Goal: Entertainment & Leisure: Consume media (video, audio)

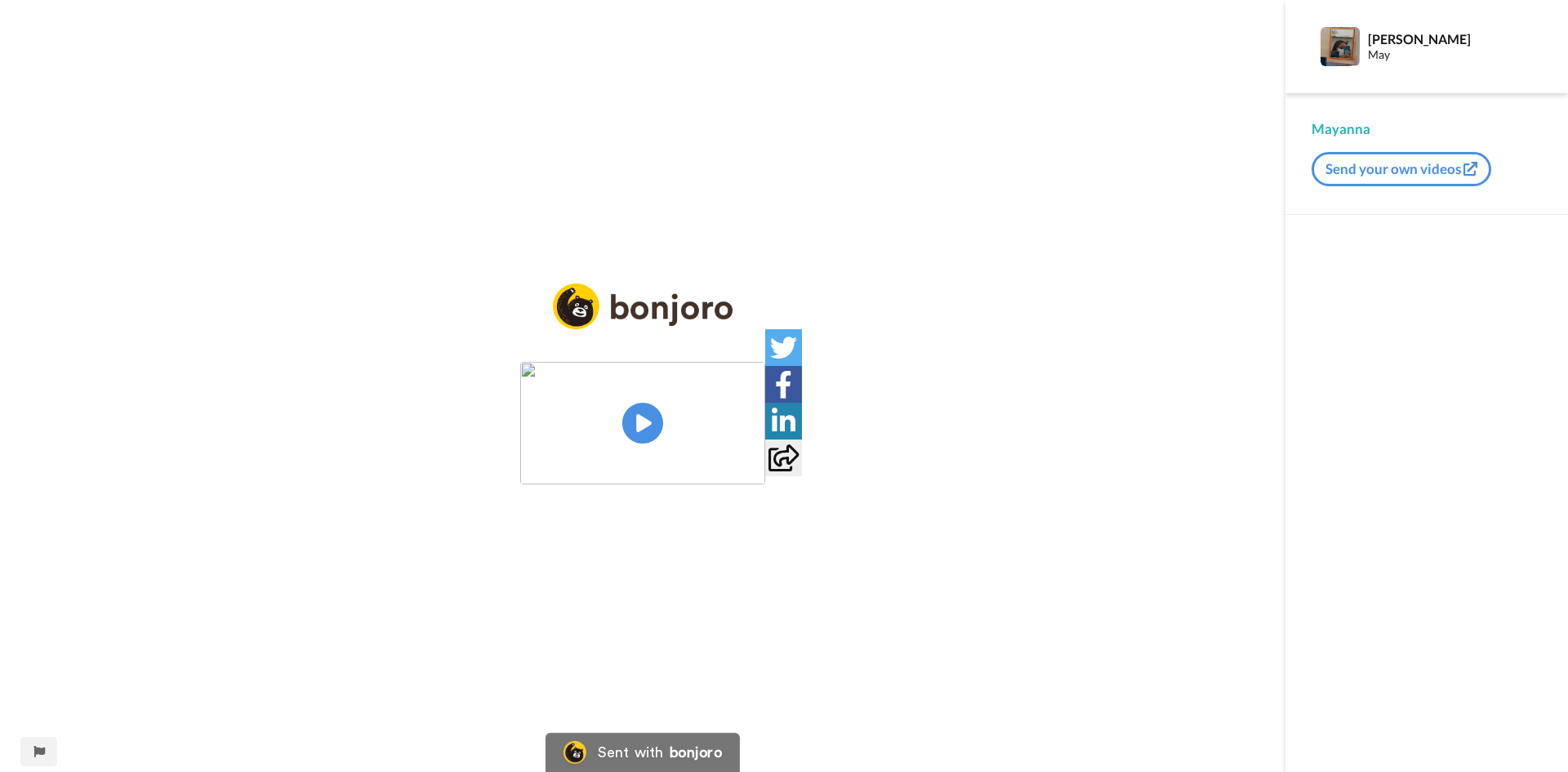
click at [657, 425] on img at bounding box center [643, 423] width 245 height 123
click at [765, 409] on video at bounding box center [643, 423] width 245 height 123
click at [751, 462] on img at bounding box center [742, 454] width 17 height 17
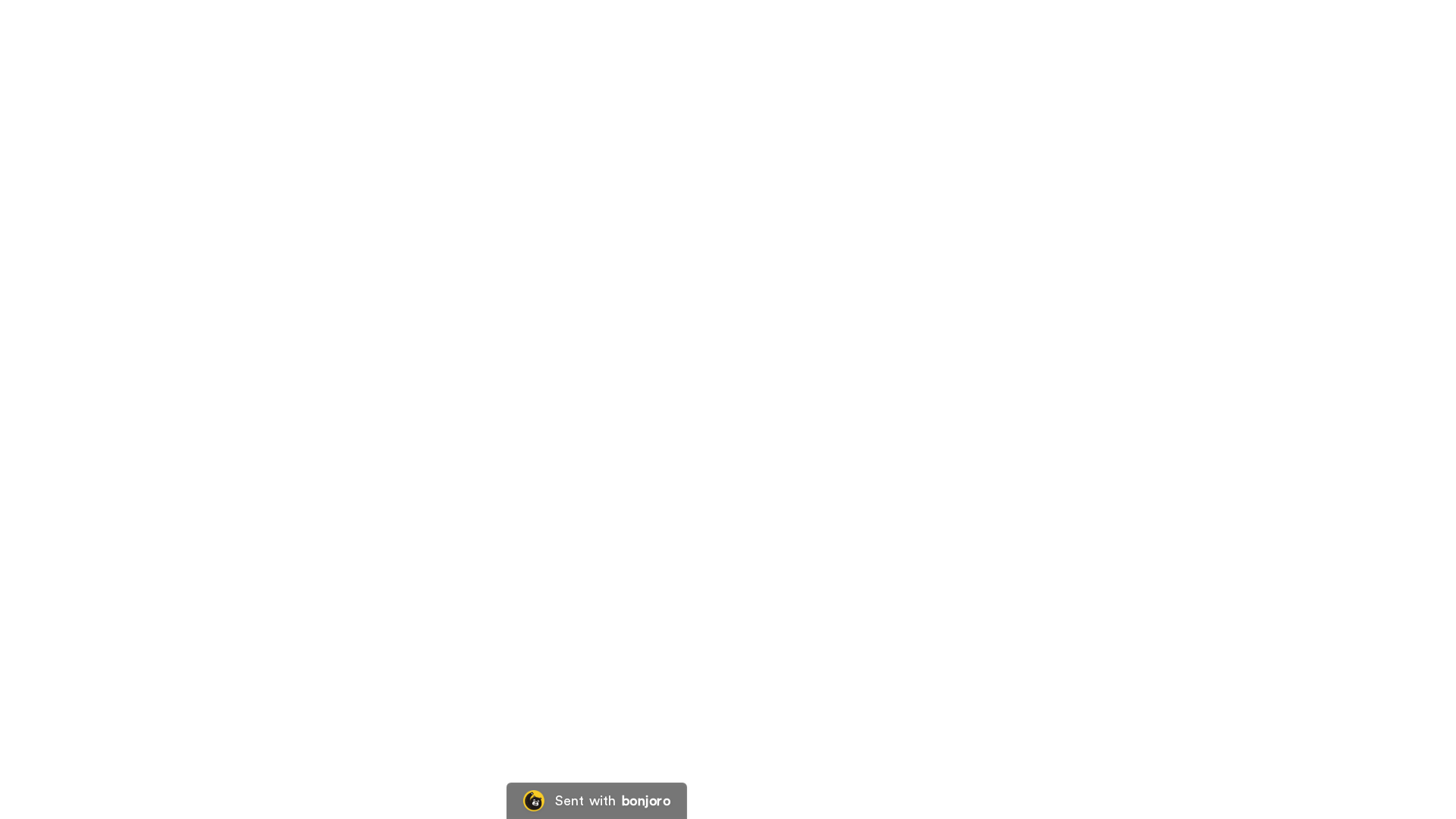
click at [193, 716] on video at bounding box center [728, 409] width 1456 height 819
click at [768, 680] on video at bounding box center [728, 409] width 1456 height 819
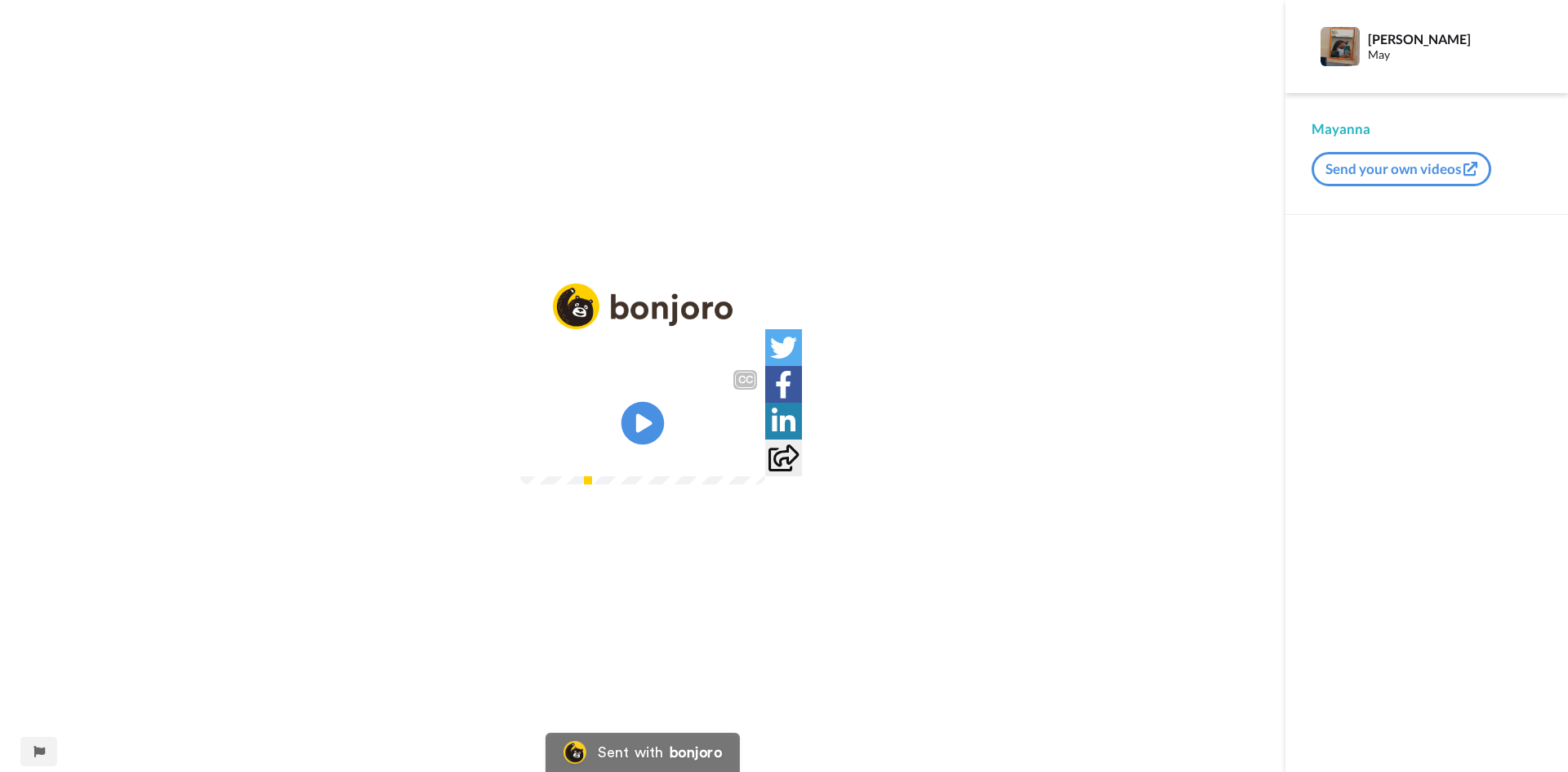
click at [652, 409] on icon at bounding box center [643, 423] width 44 height 44
click at [751, 462] on img at bounding box center [742, 454] width 17 height 17
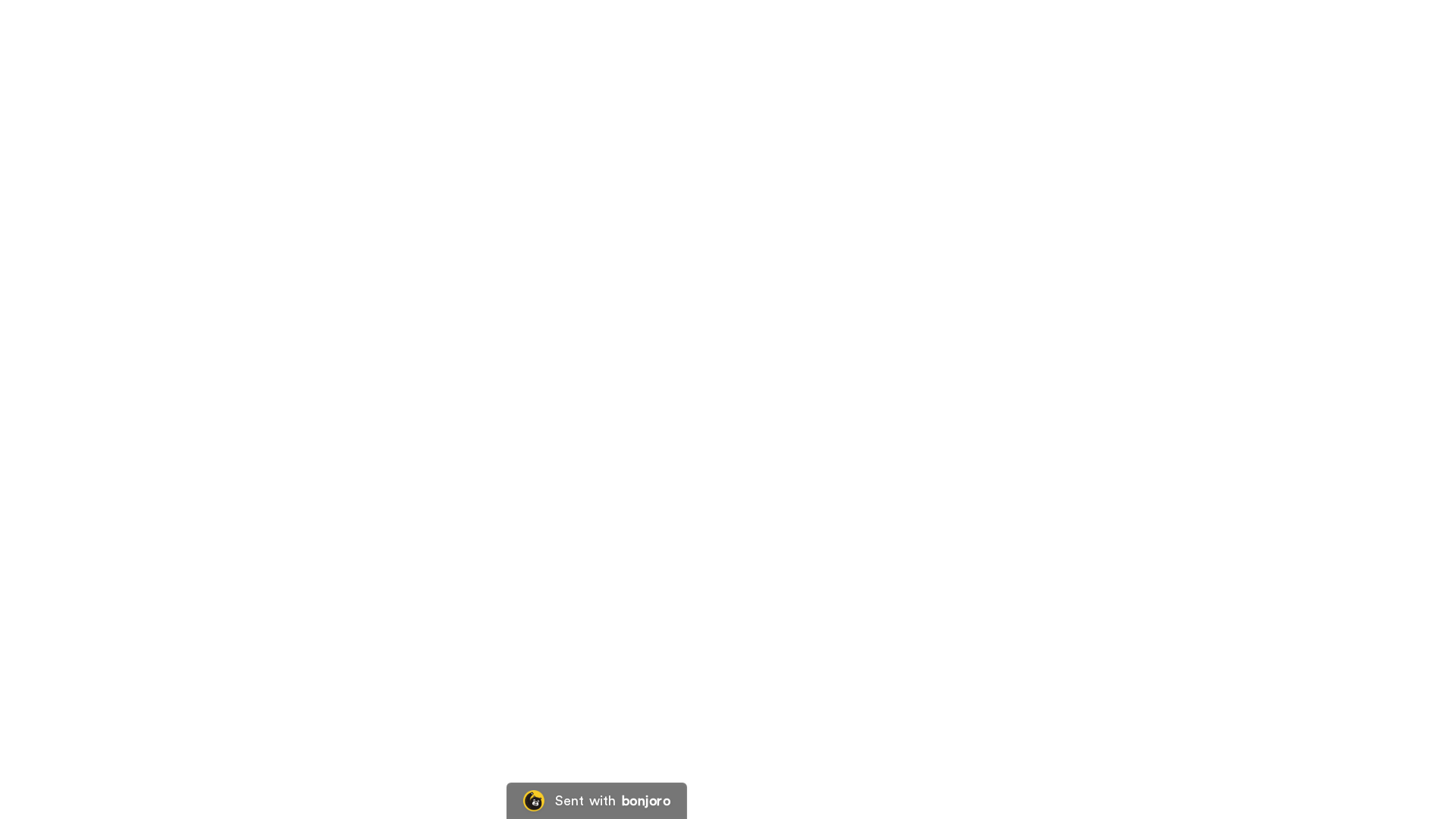
click at [794, 395] on video at bounding box center [728, 409] width 1456 height 819
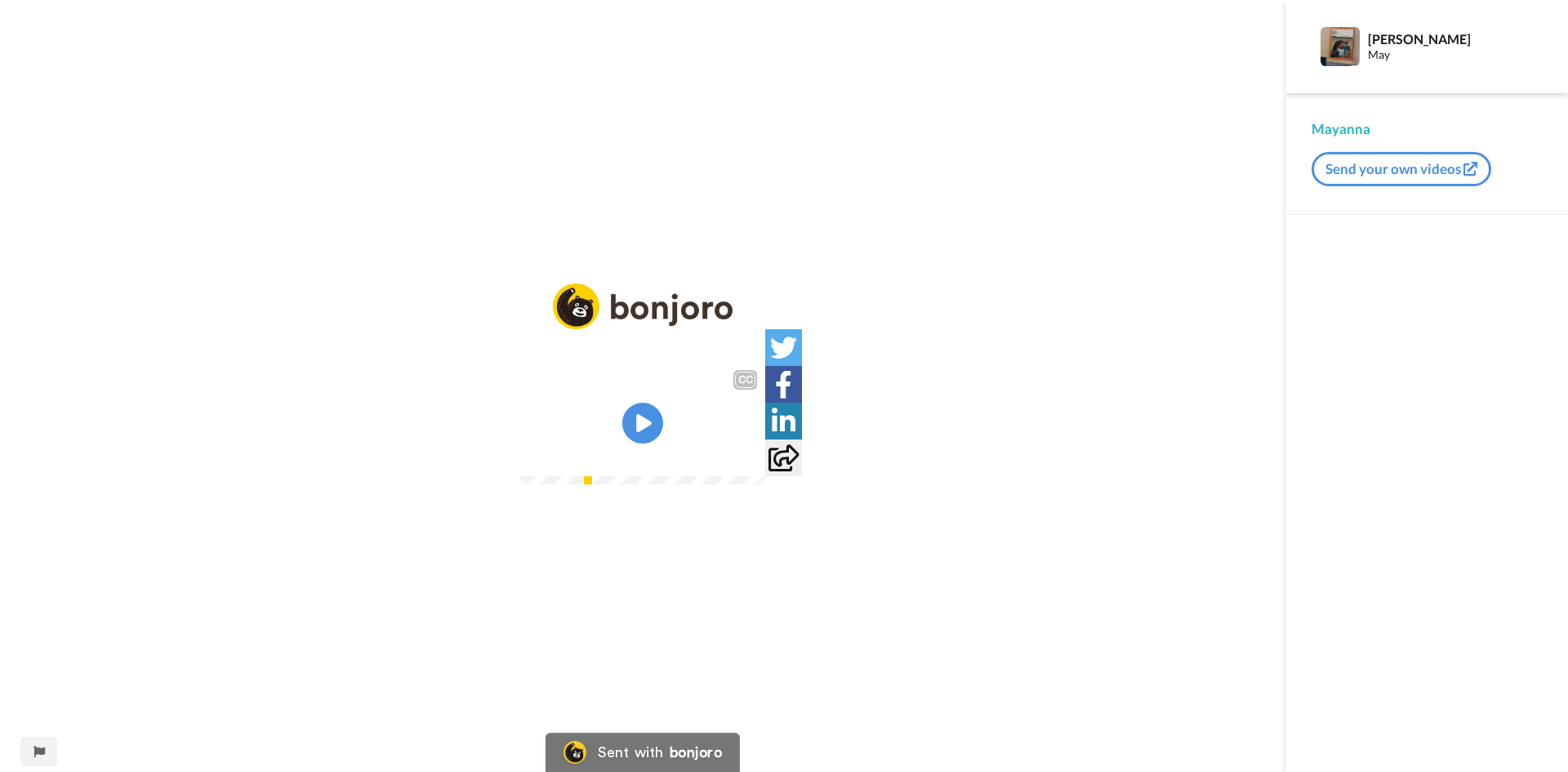
click at [751, 462] on img at bounding box center [742, 454] width 17 height 17
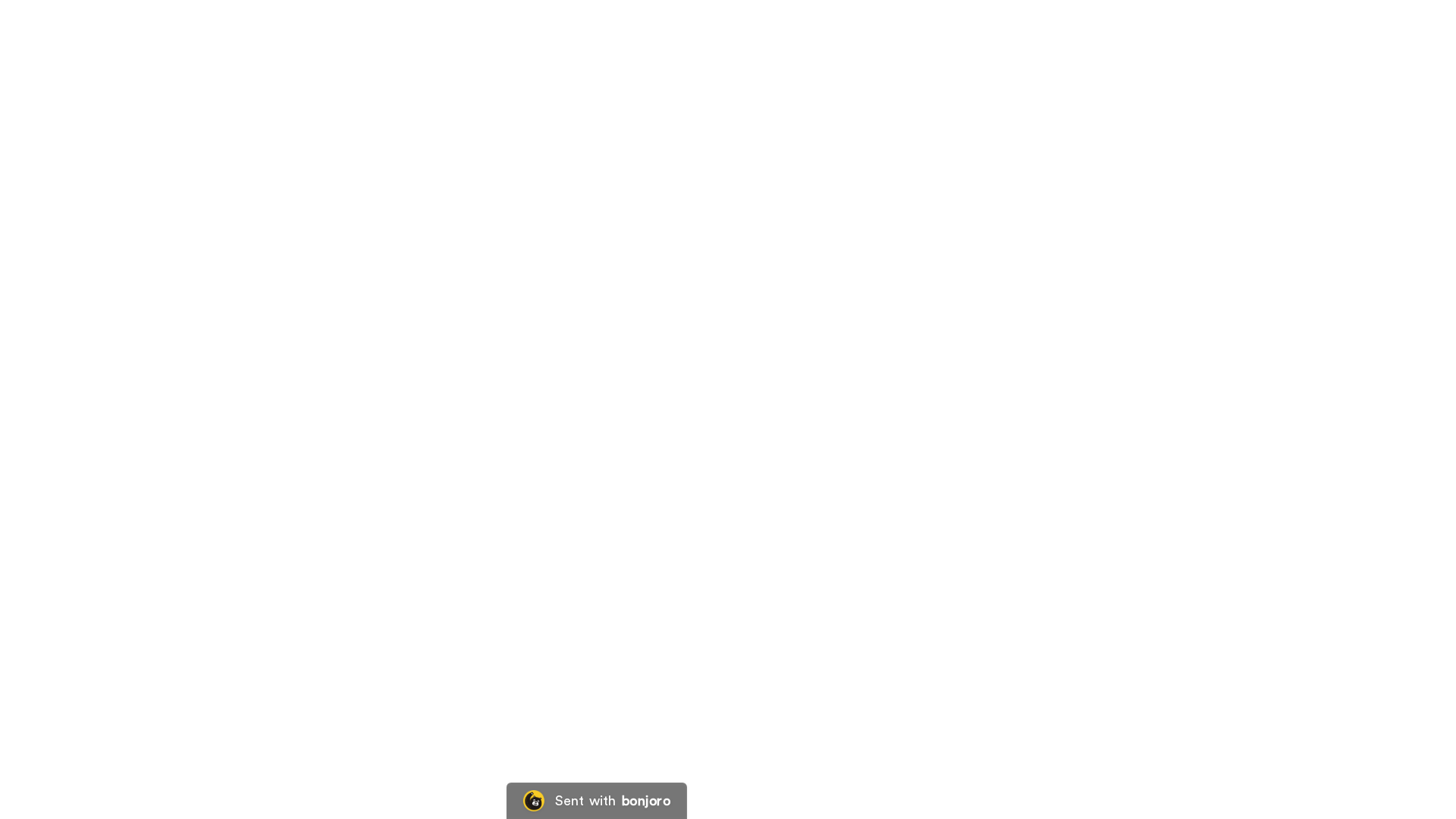
click at [813, 530] on video at bounding box center [728, 409] width 1456 height 819
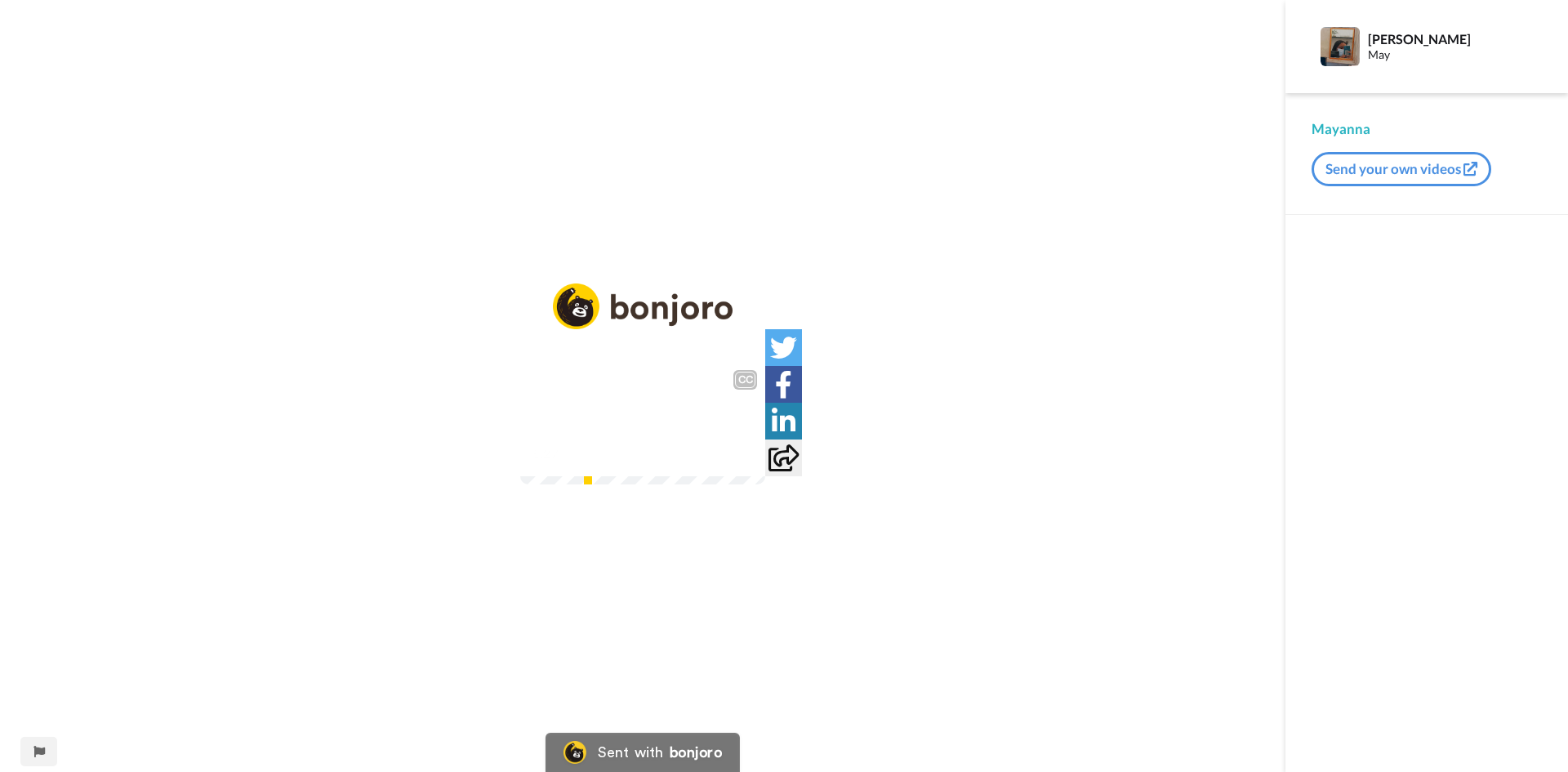
click at [620, 437] on video at bounding box center [643, 423] width 245 height 123
